Goal: Task Accomplishment & Management: Manage account settings

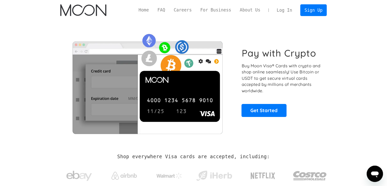
click at [355, 44] on section "Pay with Crypto Buy Moon Visa® Cards with crypto and shop online seamlessly! Us…" at bounding box center [193, 81] width 387 height 123
click at [286, 11] on link "Log In" at bounding box center [285, 10] width 24 height 11
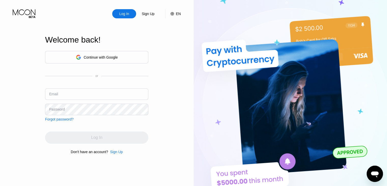
type input "gisele.rosenthal.22@gmail.com"
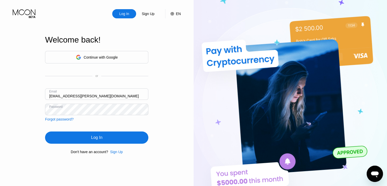
click at [116, 130] on div "Continue with Google or Email gisele.rosenthal.22@gmail.com Password Forgot pas…" at bounding box center [96, 102] width 103 height 103
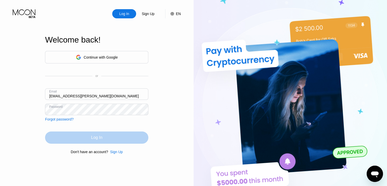
click at [116, 140] on div "Log In" at bounding box center [96, 137] width 103 height 12
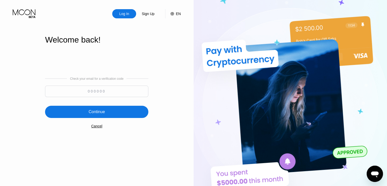
click at [99, 89] on input at bounding box center [96, 91] width 103 height 11
type input "190493"
click at [87, 113] on div "Continue" at bounding box center [96, 112] width 103 height 12
